Goal: Transaction & Acquisition: Purchase product/service

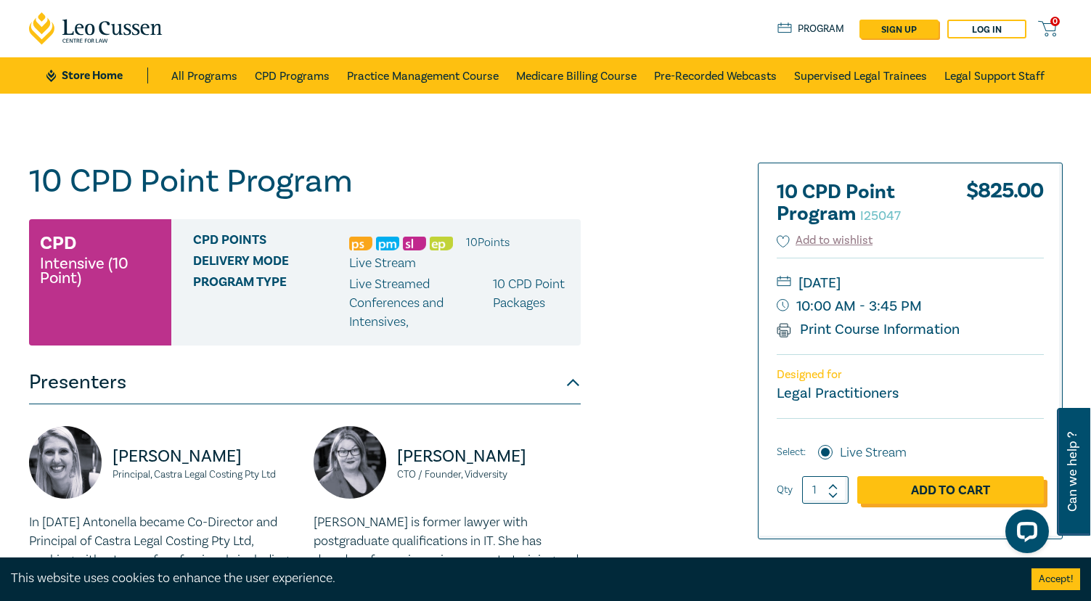
click at [942, 486] on link "Add to Cart" at bounding box center [950, 490] width 187 height 28
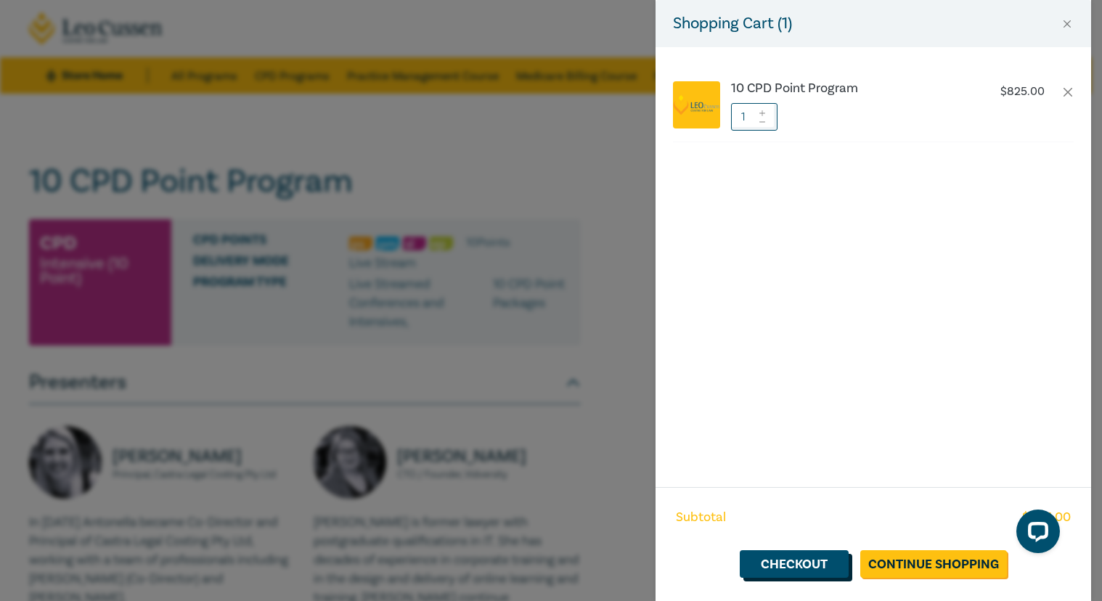
click at [789, 559] on link "Checkout" at bounding box center [794, 564] width 109 height 28
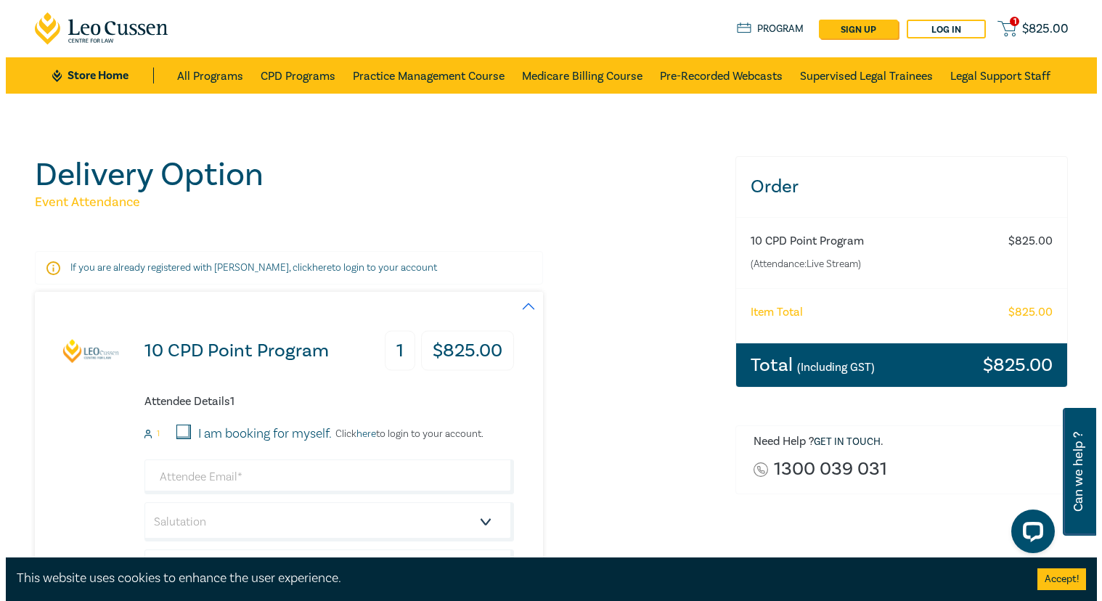
scroll to position [145, 0]
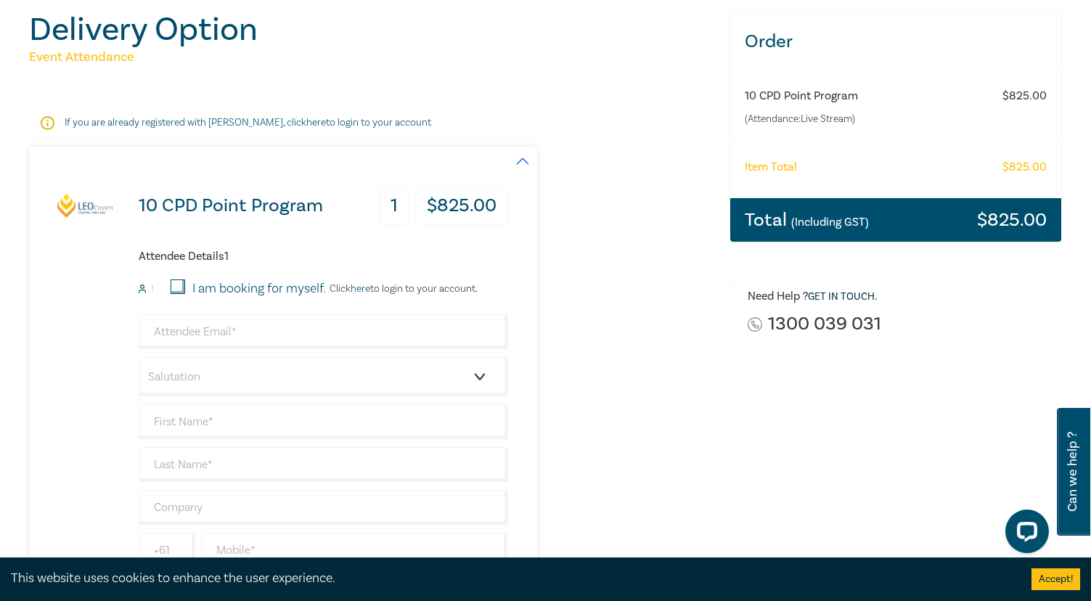
click at [177, 288] on input "I am booking for myself." at bounding box center [178, 286] width 15 height 15
checkbox input "true"
click at [364, 291] on link "here" at bounding box center [361, 288] width 20 height 13
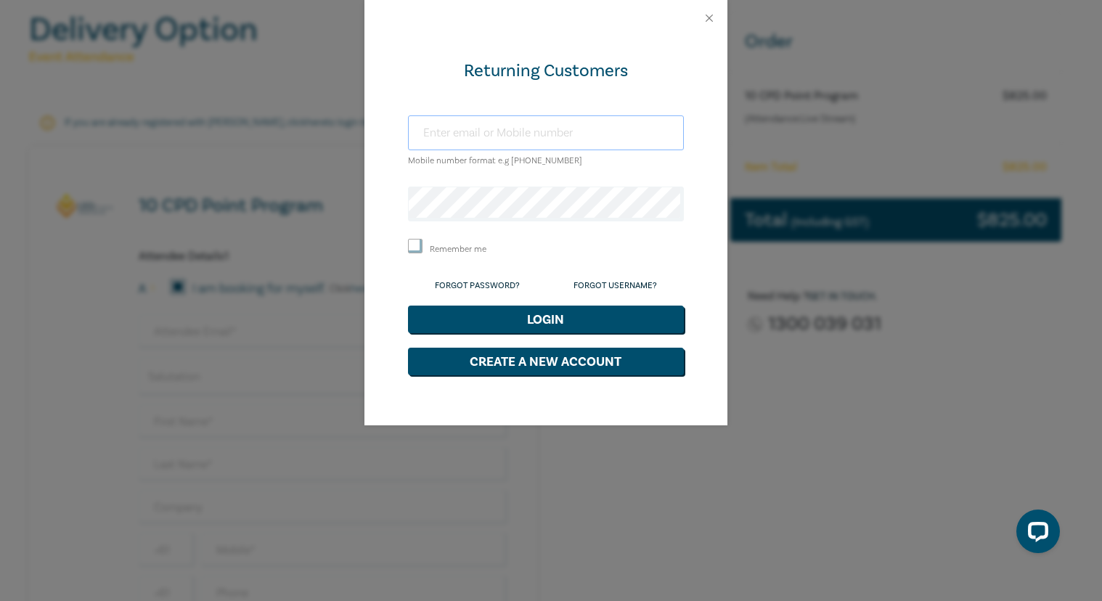
type input "jcook@tcflawyers.com.au"
click at [526, 313] on button "Login" at bounding box center [546, 320] width 276 height 28
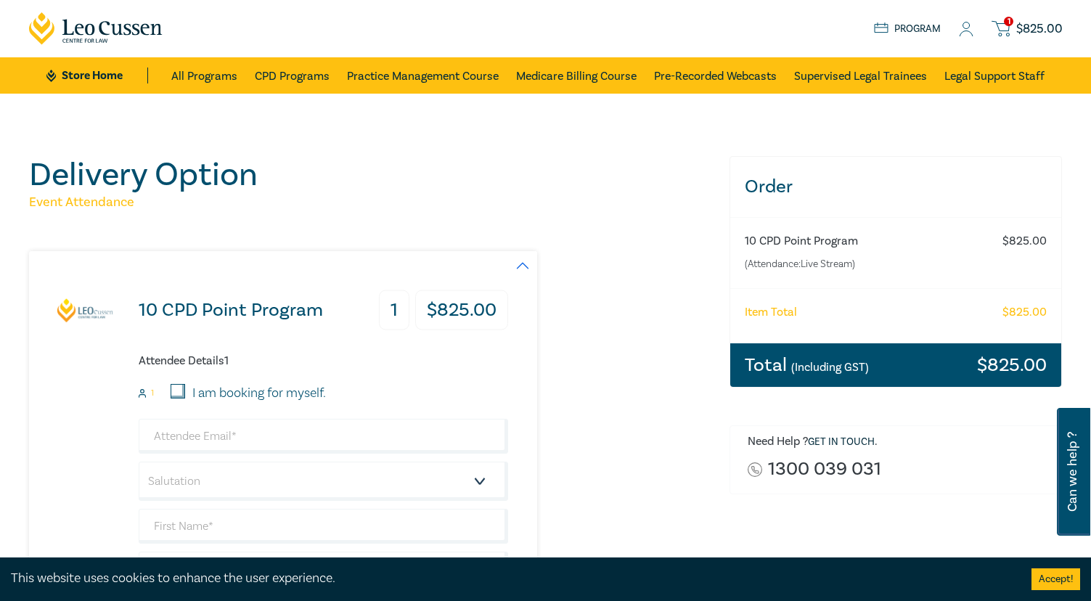
click at [1014, 30] on link "1 $ 825.00" at bounding box center [1027, 29] width 70 height 18
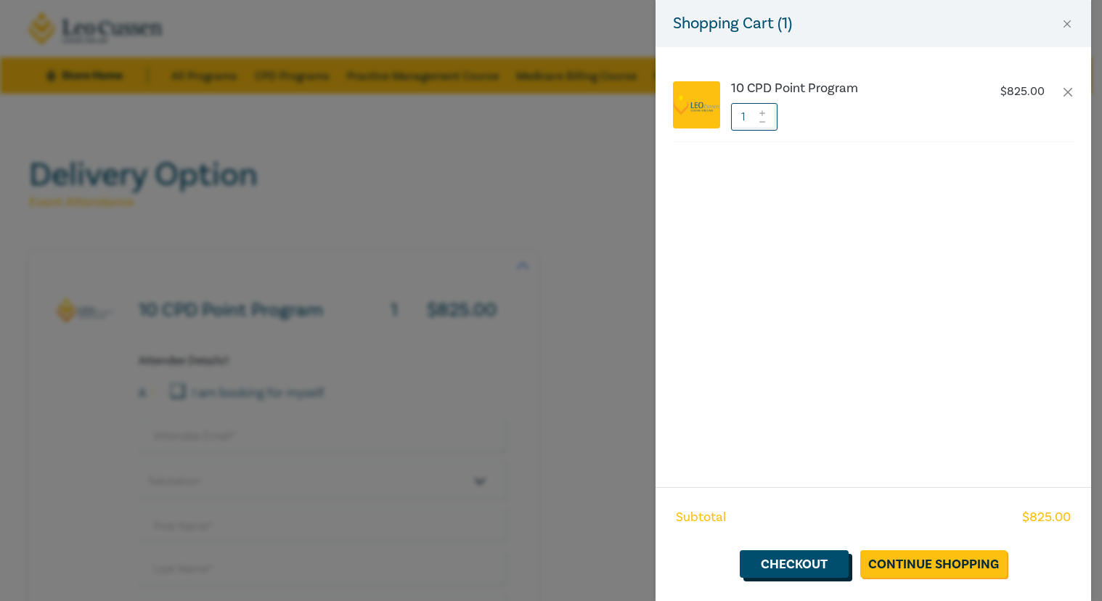
click at [791, 564] on link "Checkout" at bounding box center [794, 564] width 109 height 28
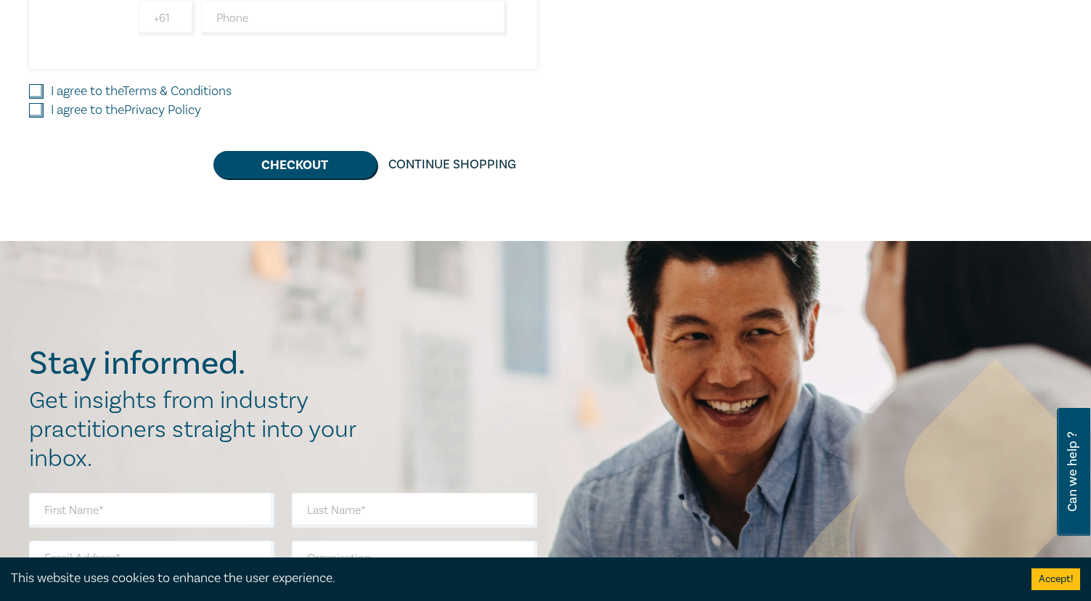
scroll to position [653, 0]
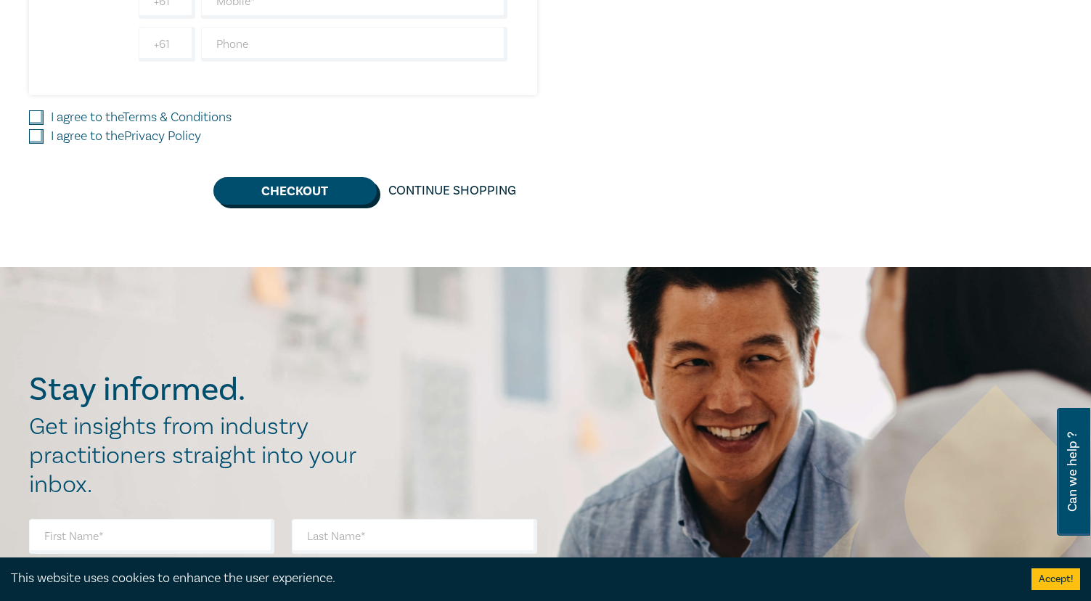
click at [291, 192] on button "Checkout" at bounding box center [294, 191] width 163 height 28
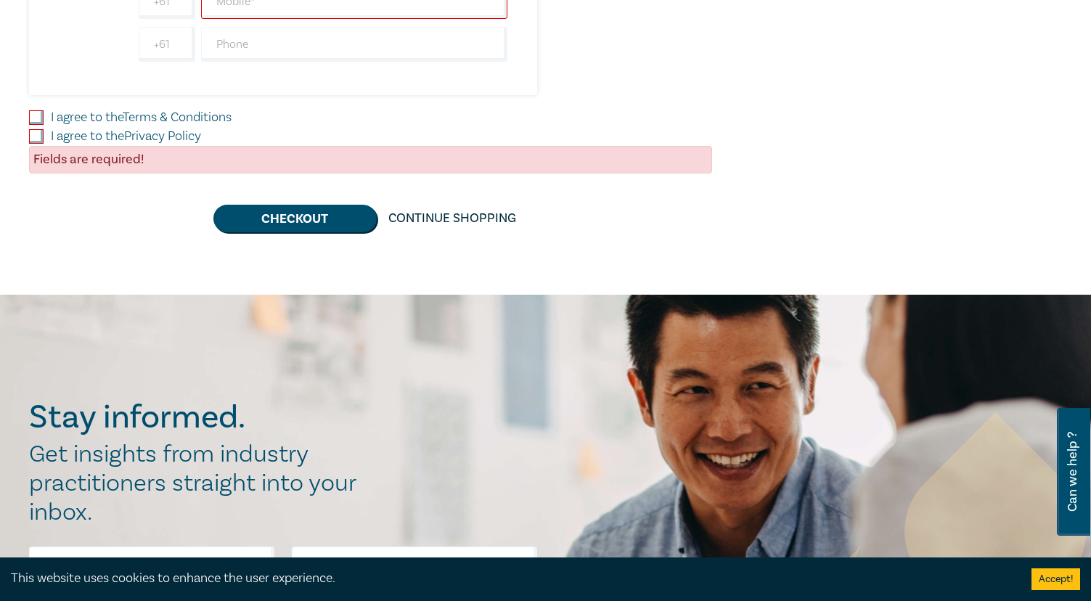
click at [41, 115] on input "I agree to the Terms & Conditions" at bounding box center [36, 117] width 15 height 15
checkbox input "true"
click at [40, 139] on input "I agree to the Privacy Policy" at bounding box center [36, 136] width 15 height 15
checkbox input "true"
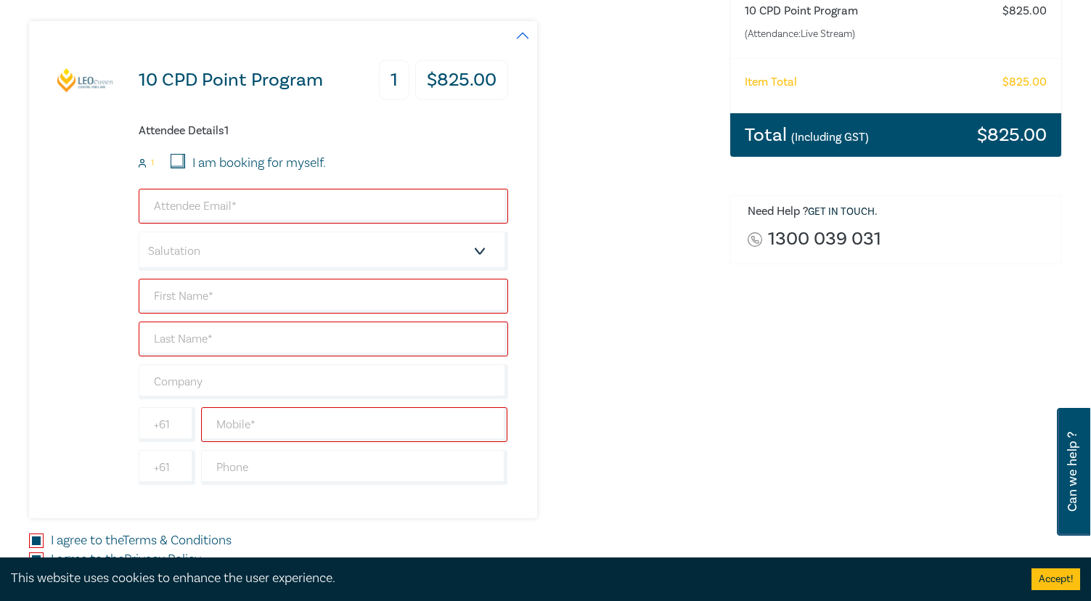
scroll to position [218, 0]
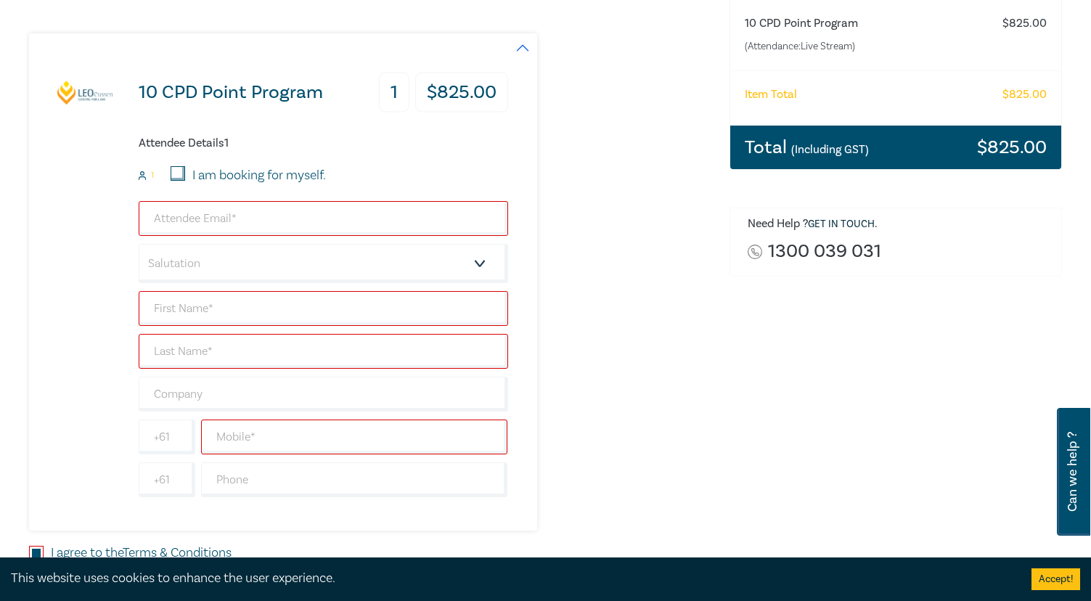
click at [181, 167] on input "I am booking for myself." at bounding box center [178, 173] width 15 height 15
checkbox input "true"
type input "jcook@tcflawyers.com.au"
type input "Jodi"
type input "Cook"
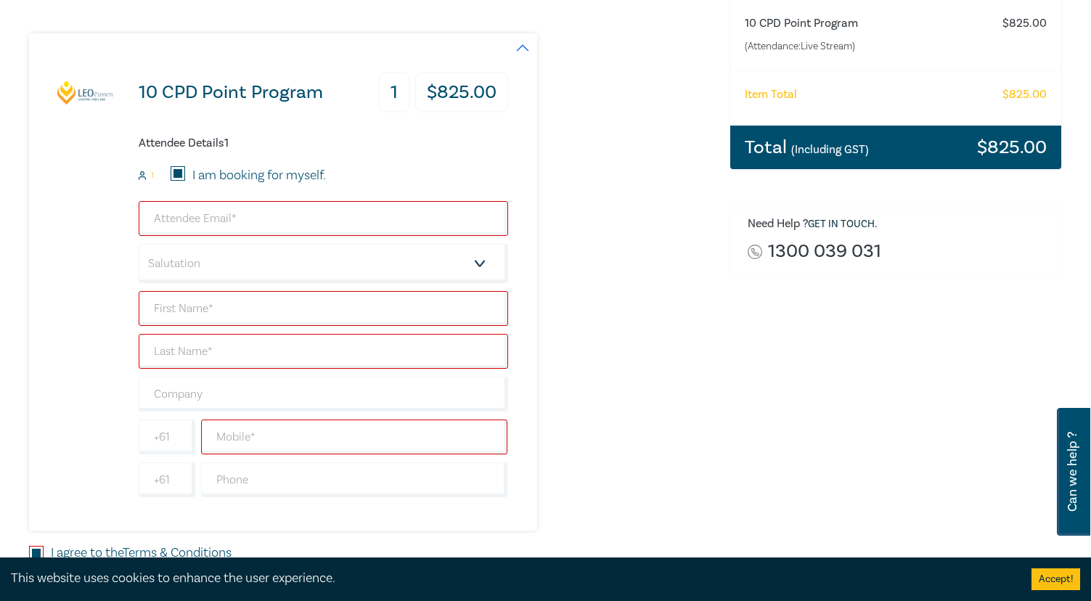
type input "Taussig Cherrie Fildes"
type input "411763645"
click at [237, 261] on select "Salutation Mr. Mrs. Ms. Miss Dr. Prof. Other" at bounding box center [324, 263] width 370 height 39
select select "Ms."
click at [139, 244] on select "Salutation Mr. Mrs. Ms. Miss Dr. Prof. Other" at bounding box center [324, 263] width 370 height 39
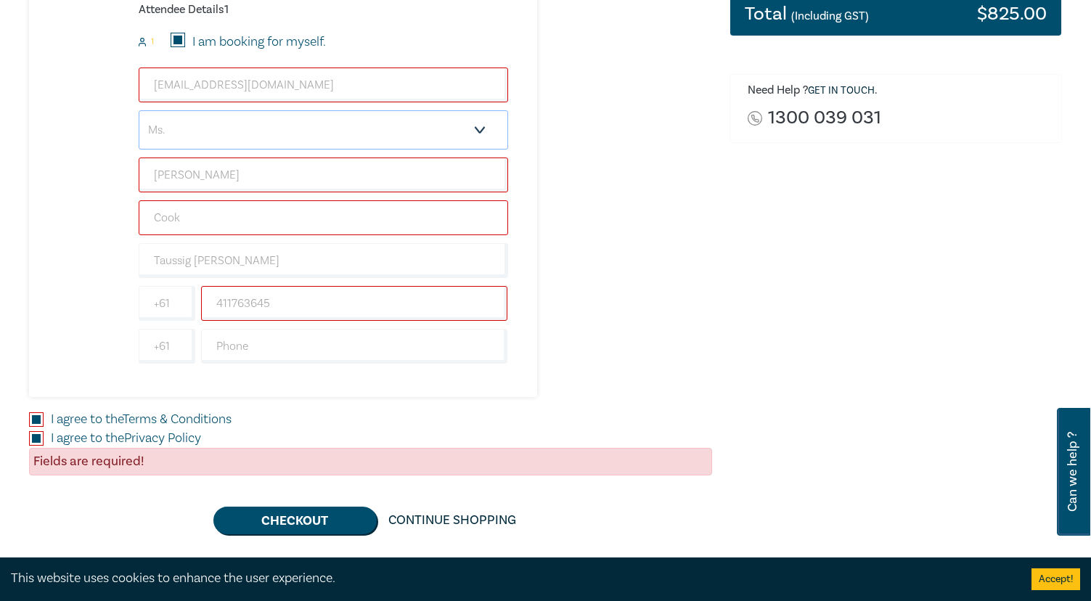
scroll to position [363, 0]
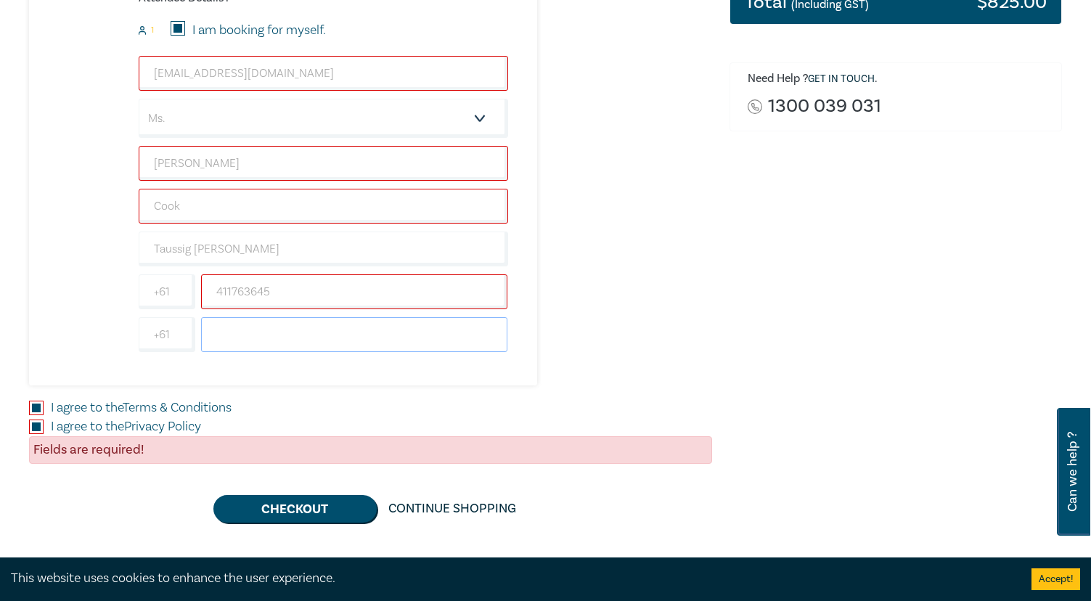
click at [278, 338] on input "text" at bounding box center [354, 334] width 307 height 35
type input "96051700"
click at [833, 319] on div "Order 10 CPD Point Program (Attendance: Live Stream ) $ 825.00 Item Total $ 825…" at bounding box center [896, 158] width 351 height 730
click at [291, 505] on button "Checkout" at bounding box center [294, 509] width 163 height 28
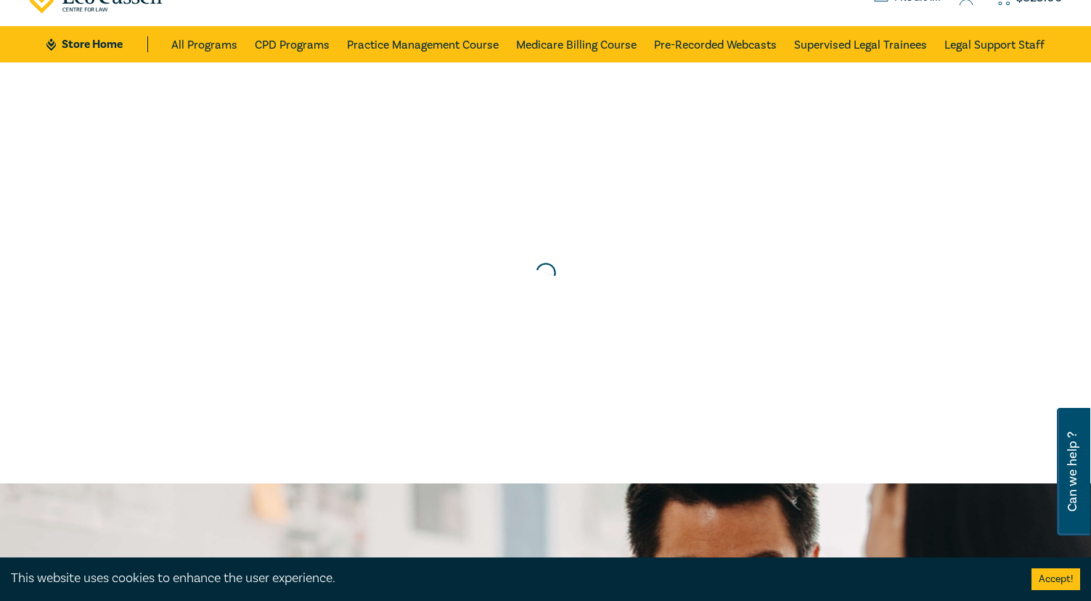
scroll to position [0, 0]
